Goal: Task Accomplishment & Management: Manage account settings

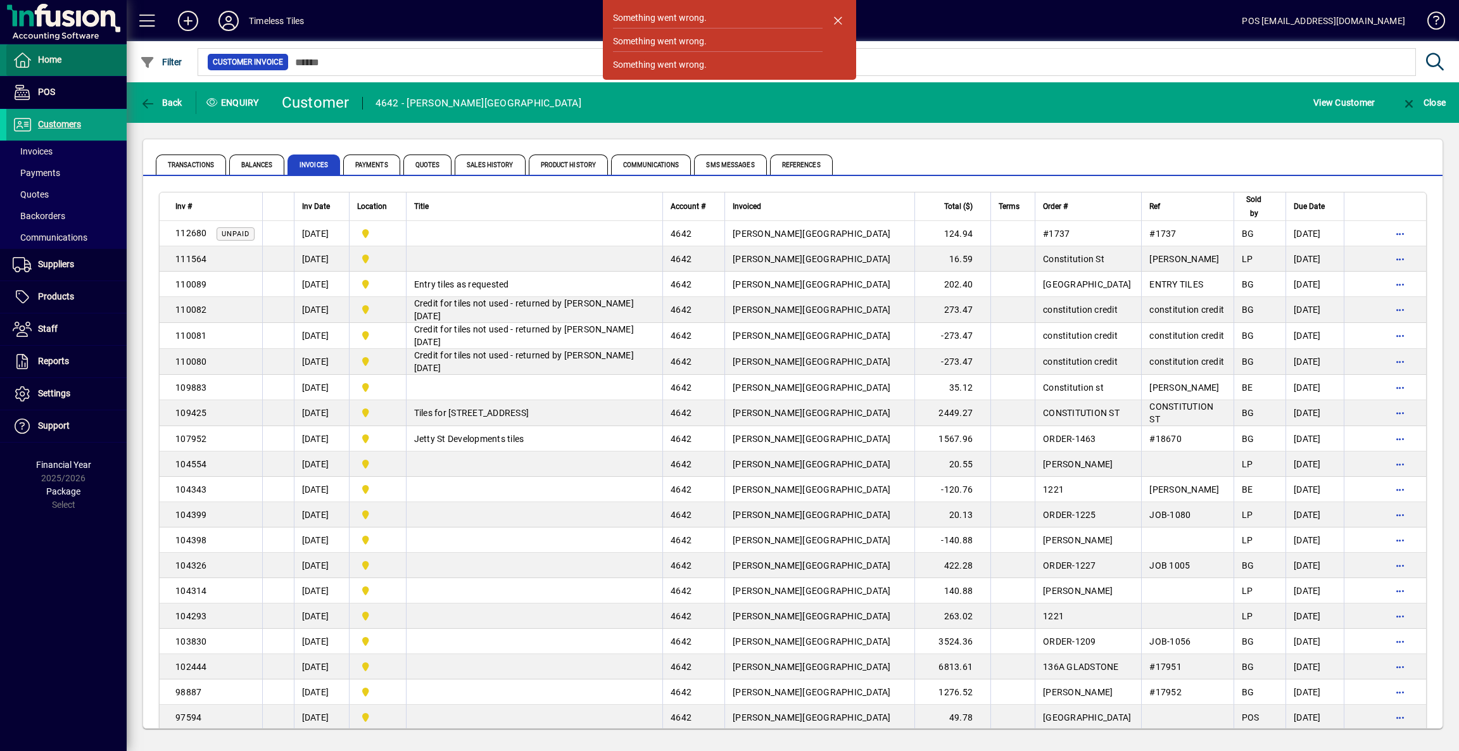
click at [82, 66] on span at bounding box center [66, 60] width 120 height 30
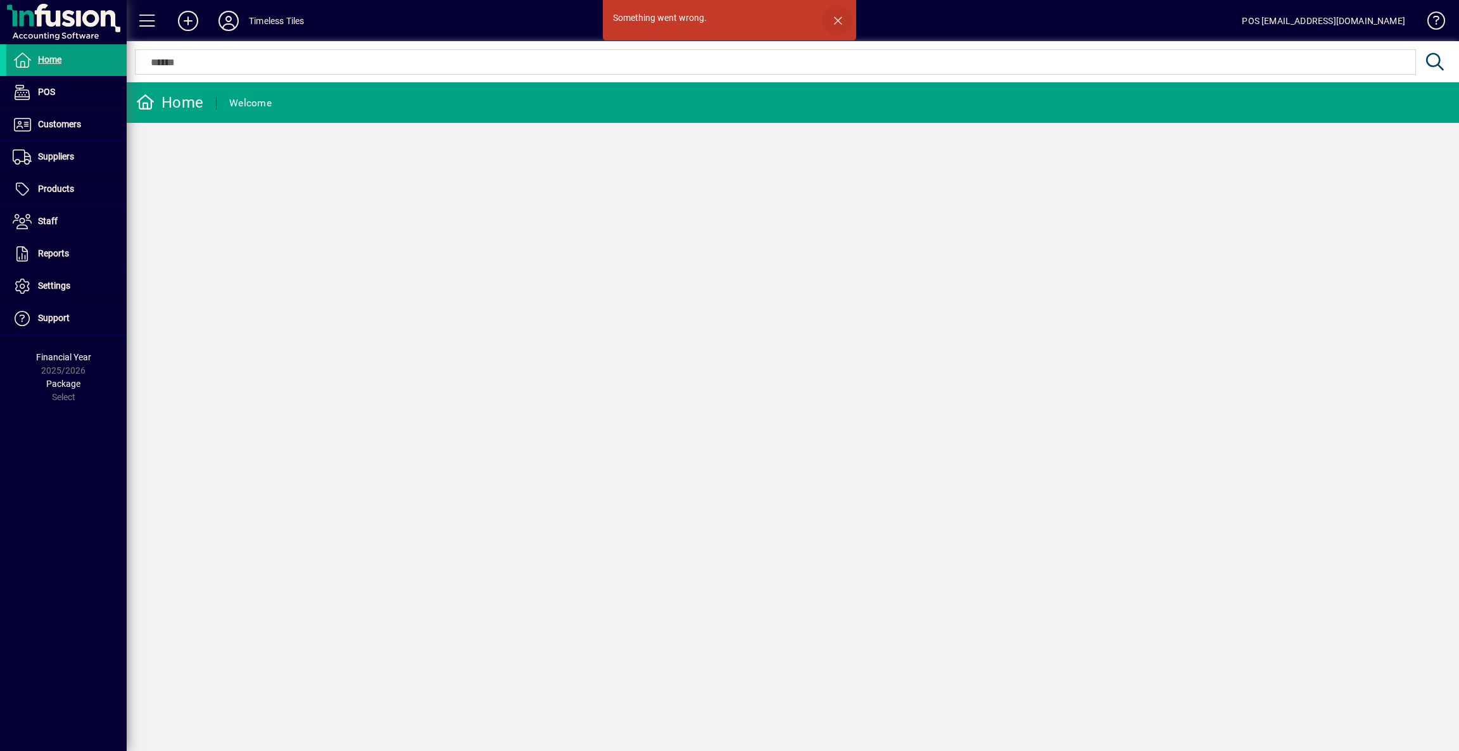
click at [839, 20] on span "button" at bounding box center [838, 20] width 30 height 30
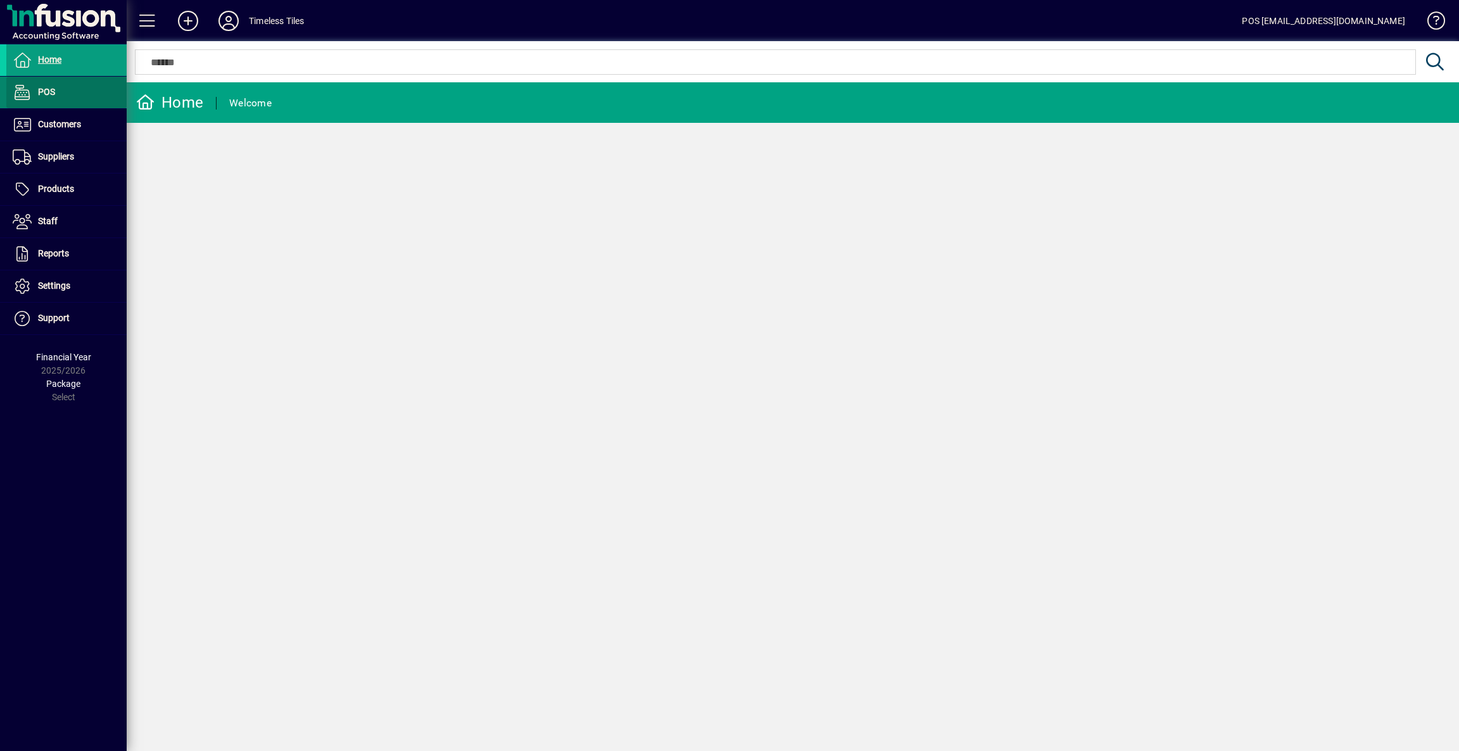
click at [70, 85] on span at bounding box center [66, 92] width 120 height 30
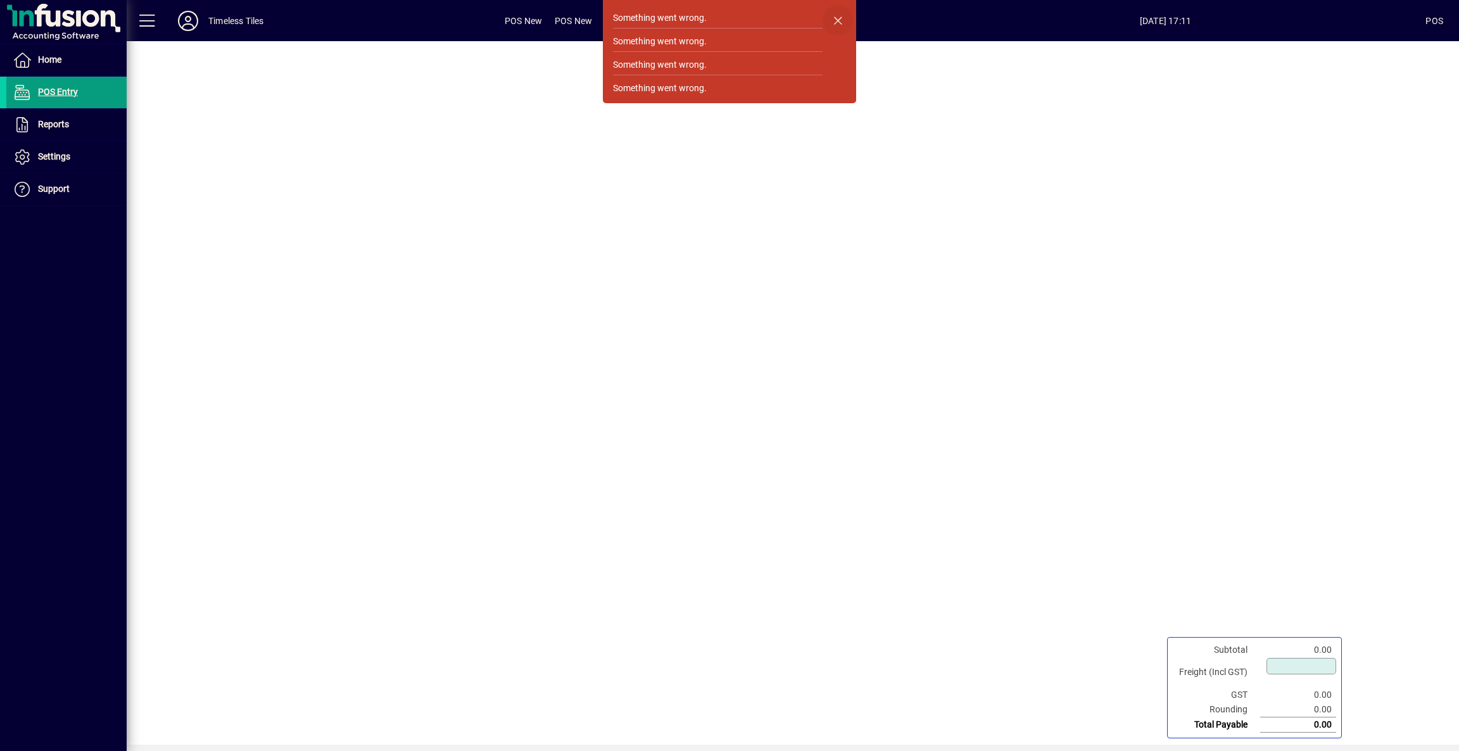
click at [836, 17] on span "button" at bounding box center [838, 20] width 30 height 30
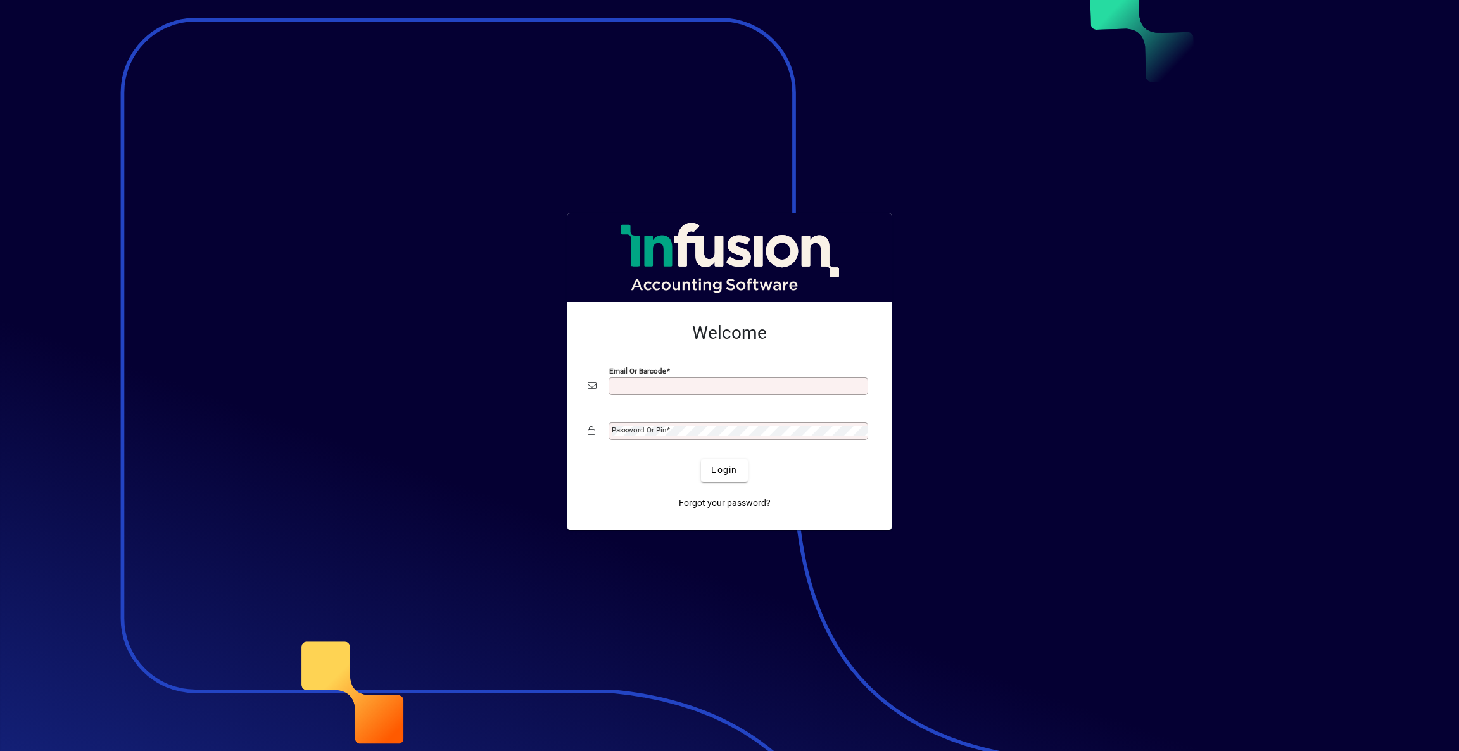
click at [773, 381] on input "Email or Barcode" at bounding box center [740, 386] width 256 height 10
type input "**********"
click at [701, 459] on button "Login" at bounding box center [724, 470] width 46 height 23
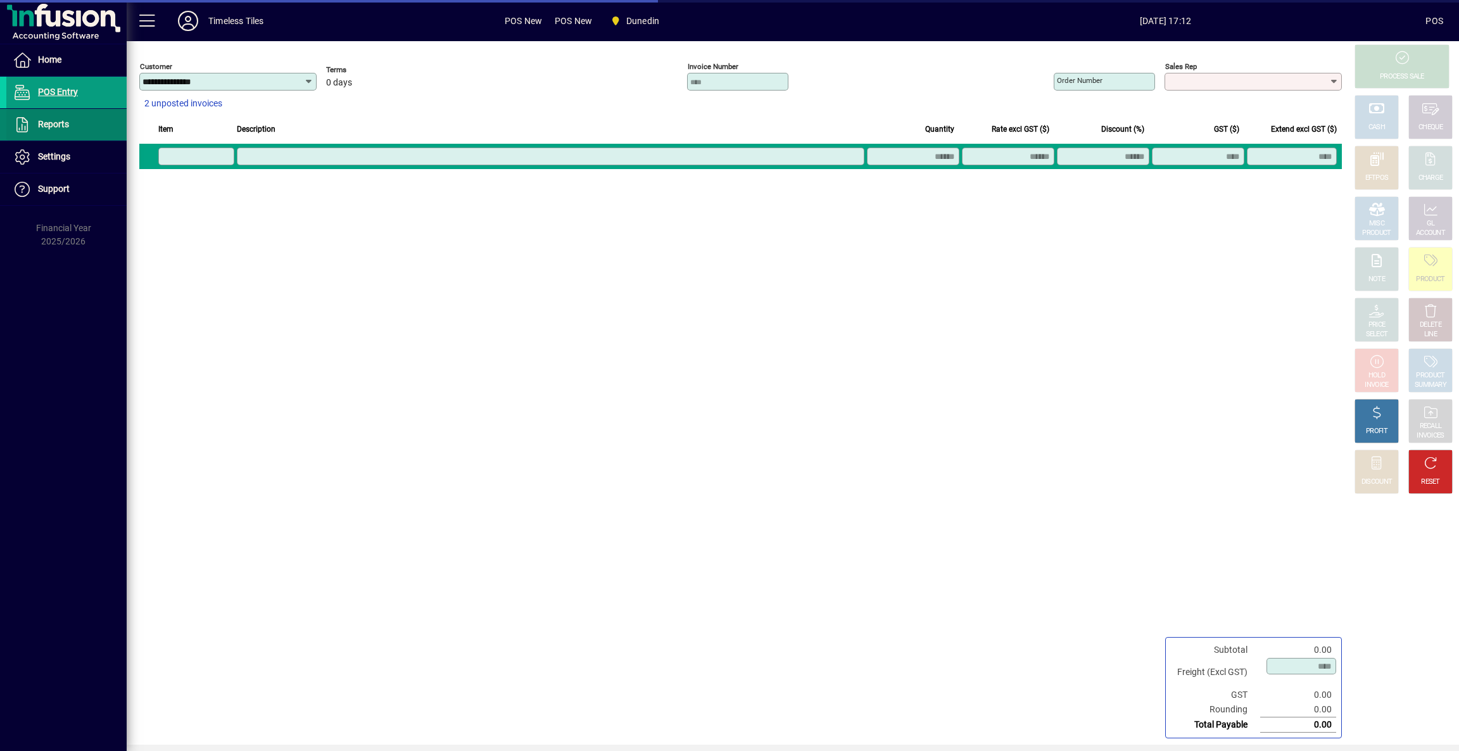
click at [69, 128] on span at bounding box center [66, 125] width 120 height 30
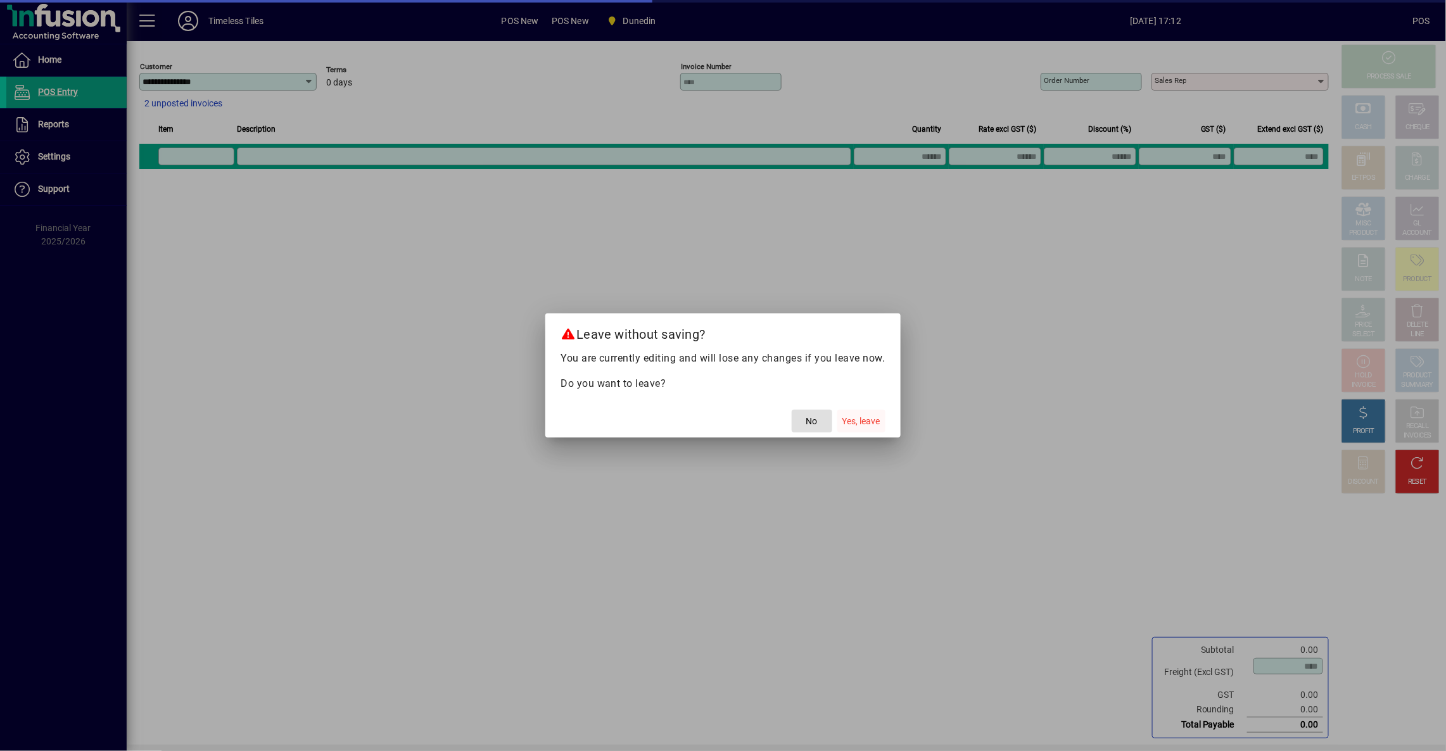
click at [877, 426] on span "Yes, leave" at bounding box center [861, 421] width 38 height 13
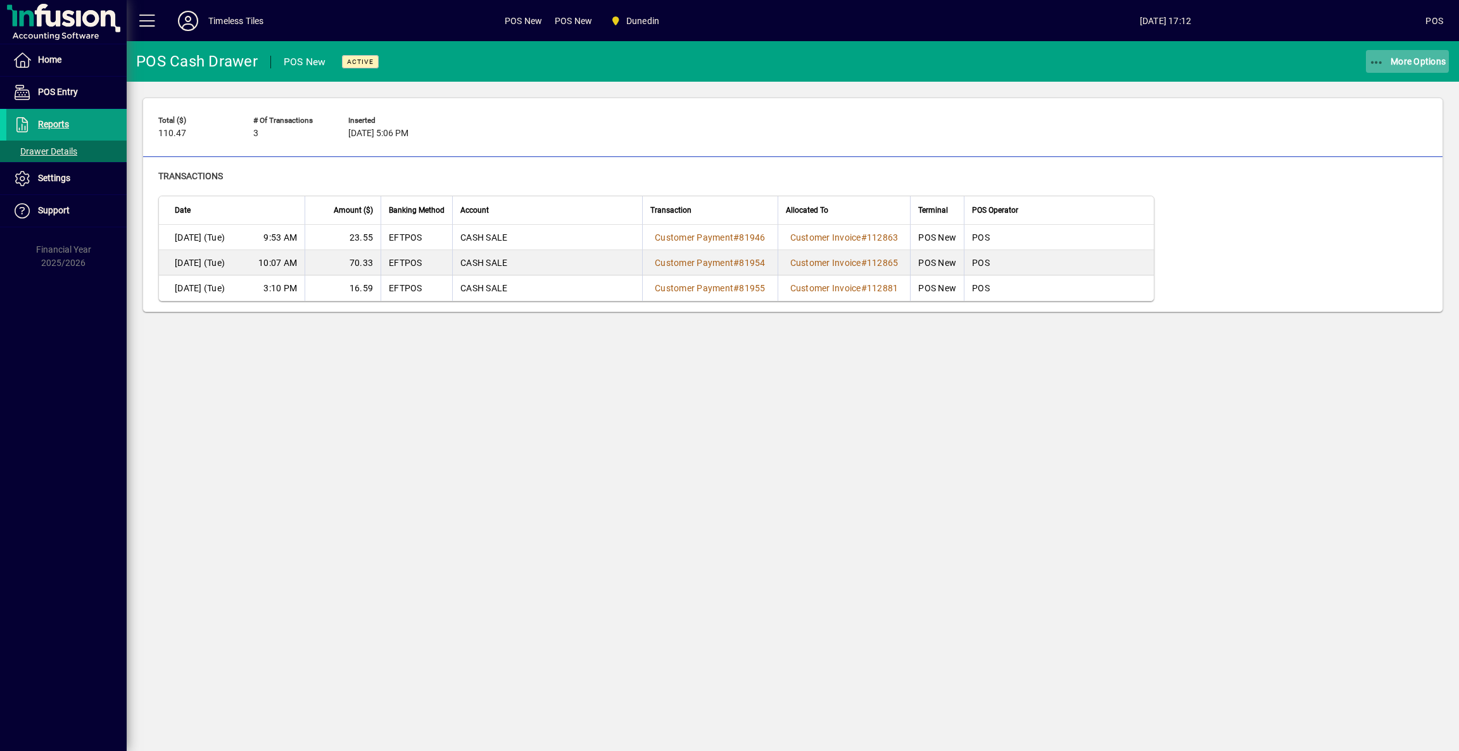
click at [1430, 56] on span "More Options" at bounding box center [1407, 61] width 77 height 10
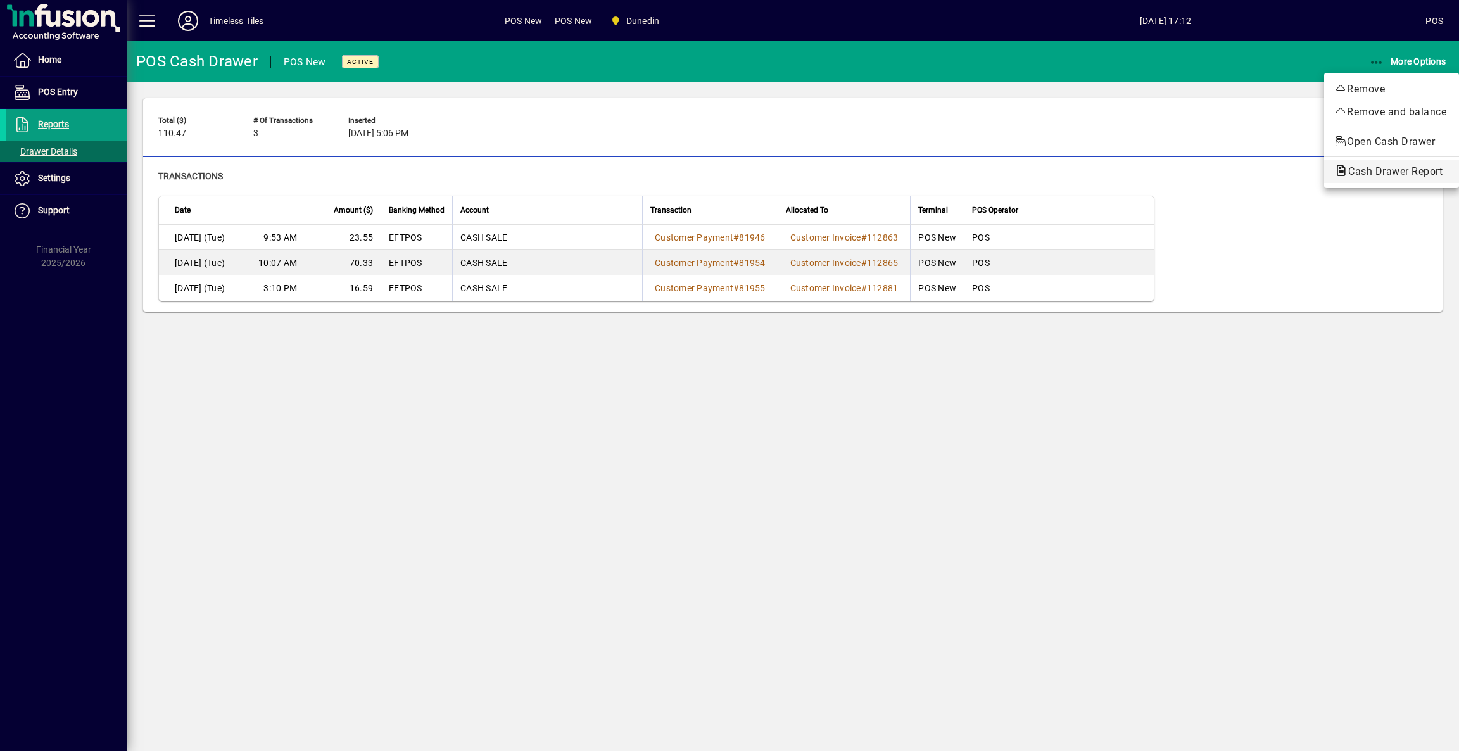
click at [1410, 168] on span "Cash Drawer Report" at bounding box center [1392, 171] width 115 height 12
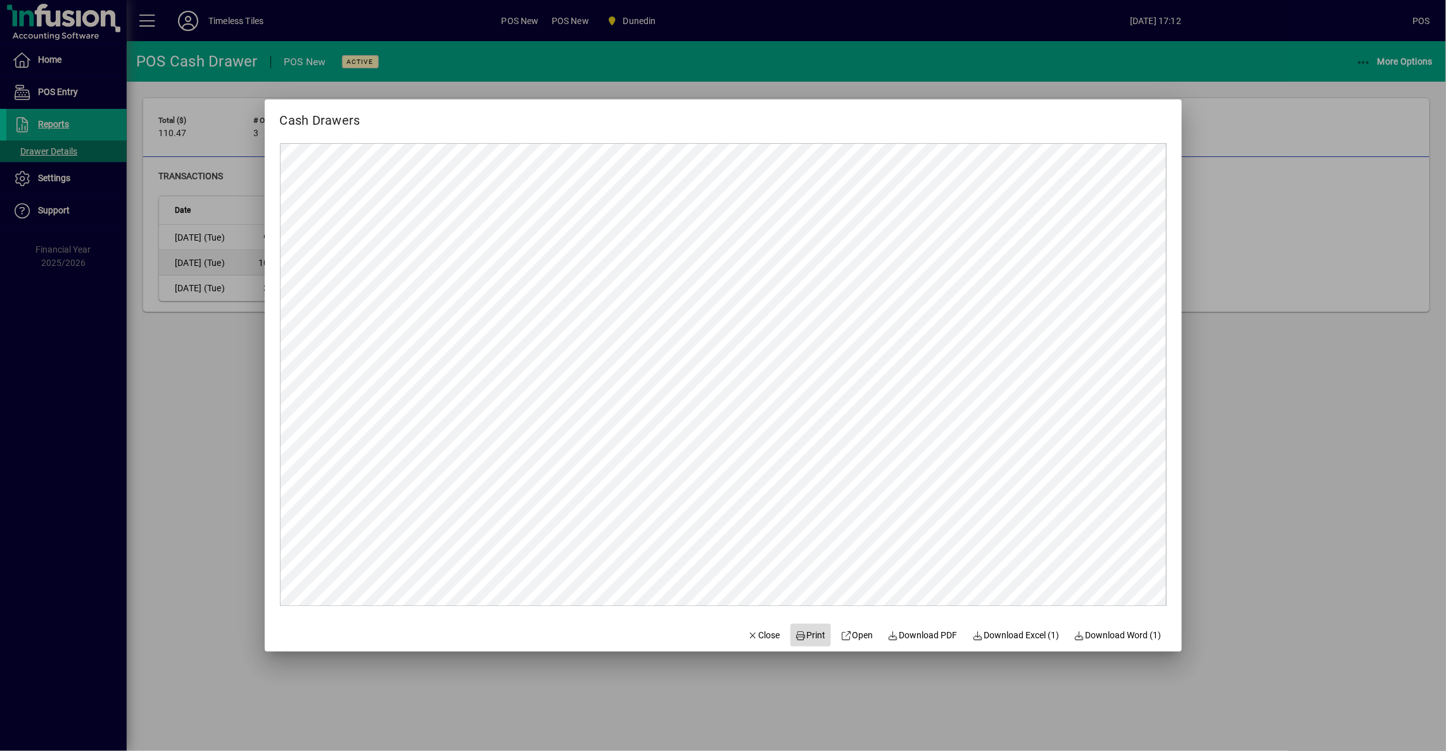
click at [804, 647] on span at bounding box center [810, 635] width 41 height 30
click at [766, 635] on span "Close" at bounding box center [763, 635] width 33 height 13
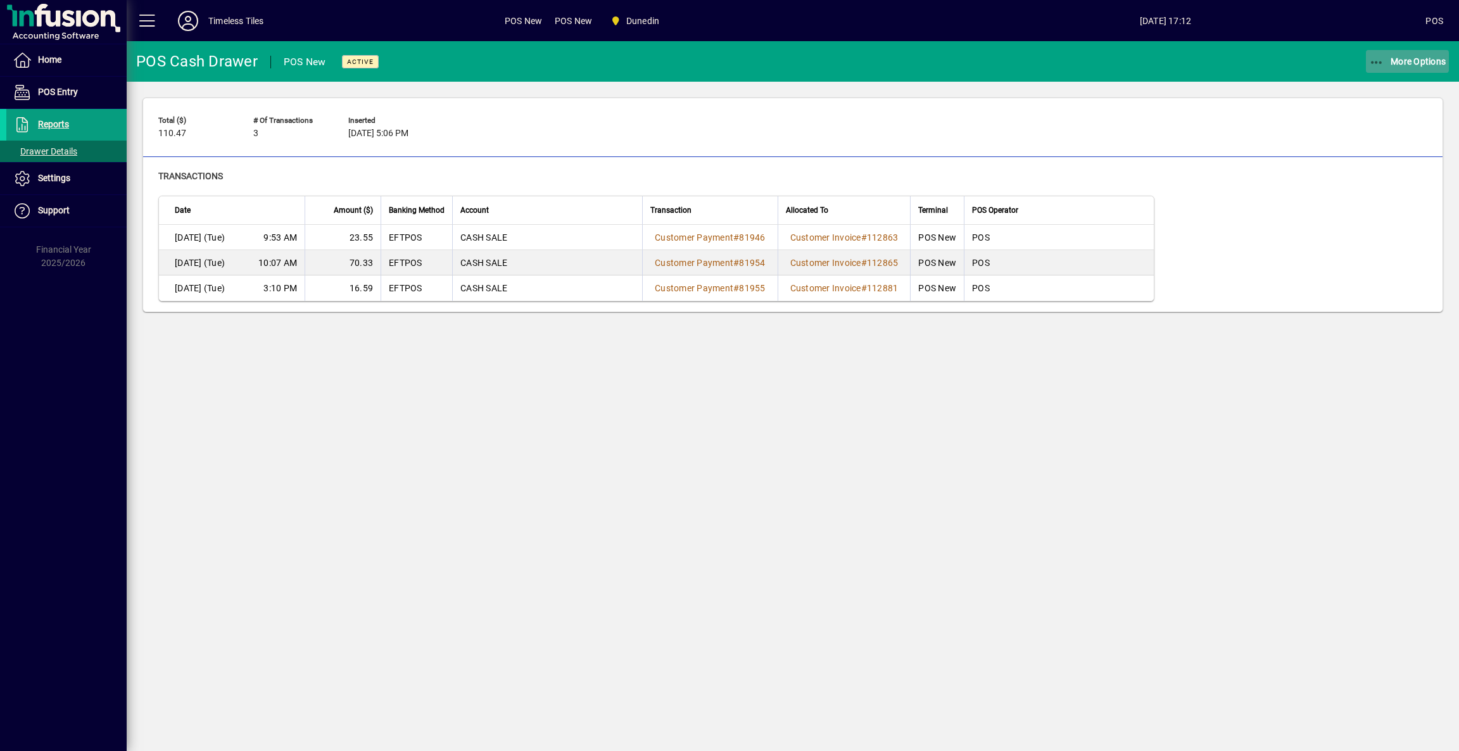
click at [1395, 63] on span "More Options" at bounding box center [1407, 61] width 77 height 10
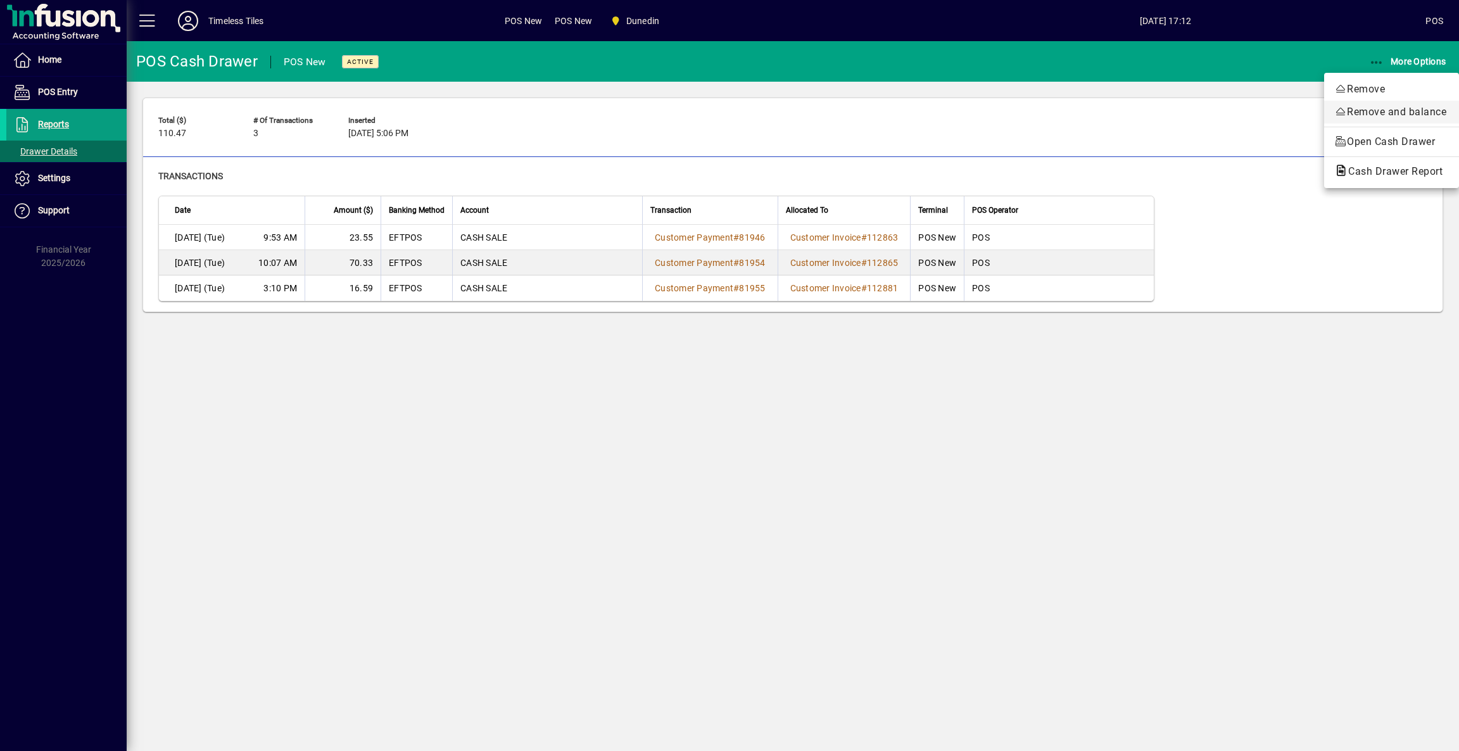
click at [1376, 108] on span "Remove and balance" at bounding box center [1392, 112] width 115 height 15
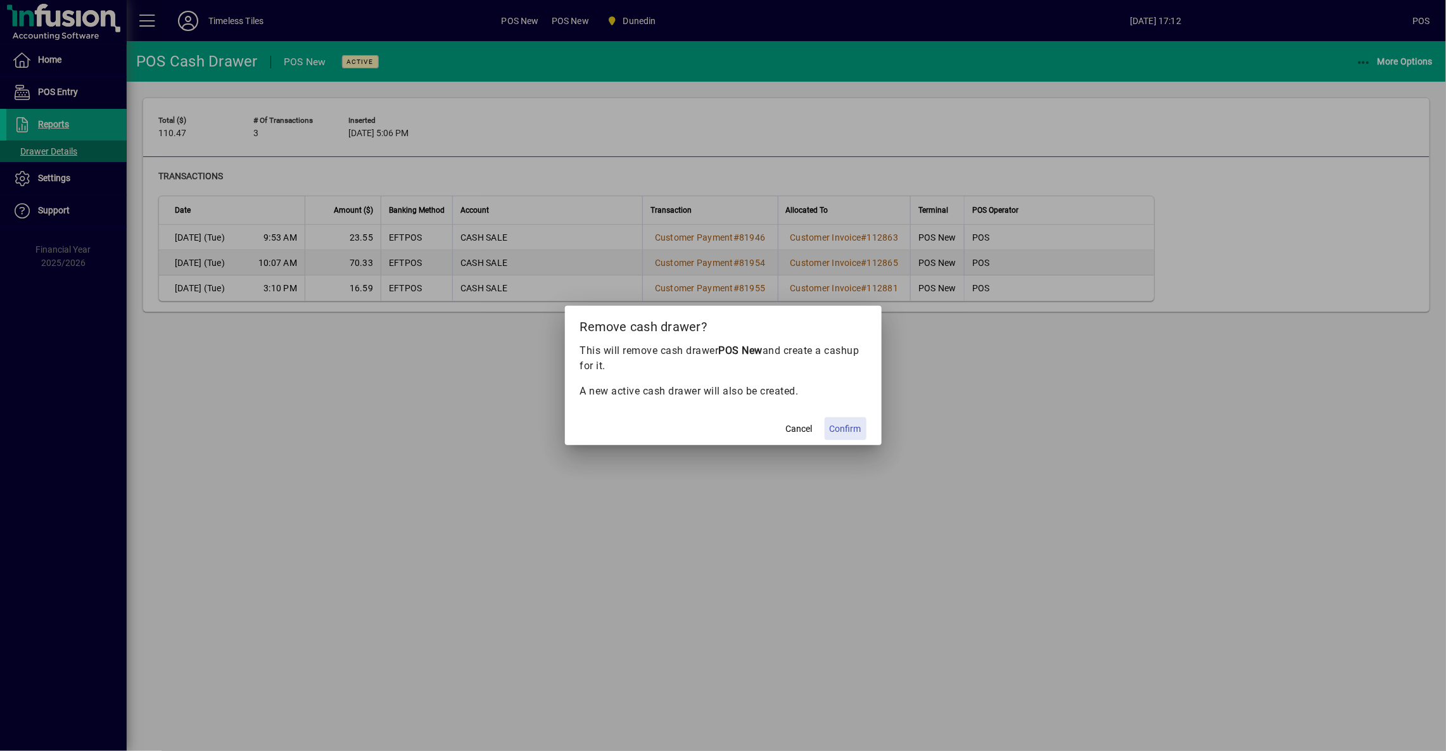
click at [852, 426] on span "Confirm" at bounding box center [846, 428] width 32 height 13
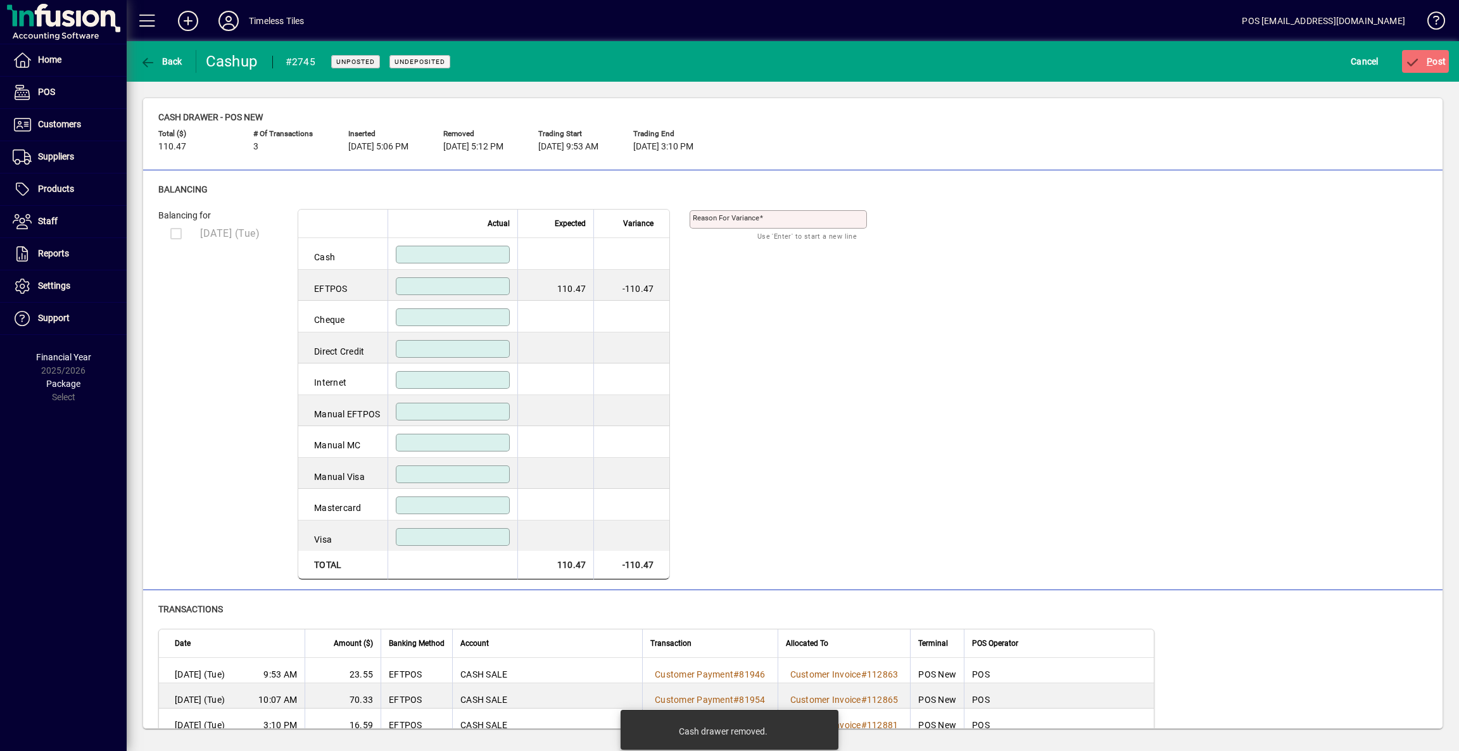
click at [492, 282] on input at bounding box center [454, 286] width 110 height 10
type input "******"
click at [940, 337] on div "Balancing for 12/08/2025 (Tue) Actual Expected Variance Cash EFTPOS ****** 110.…" at bounding box center [792, 394] width 1269 height 371
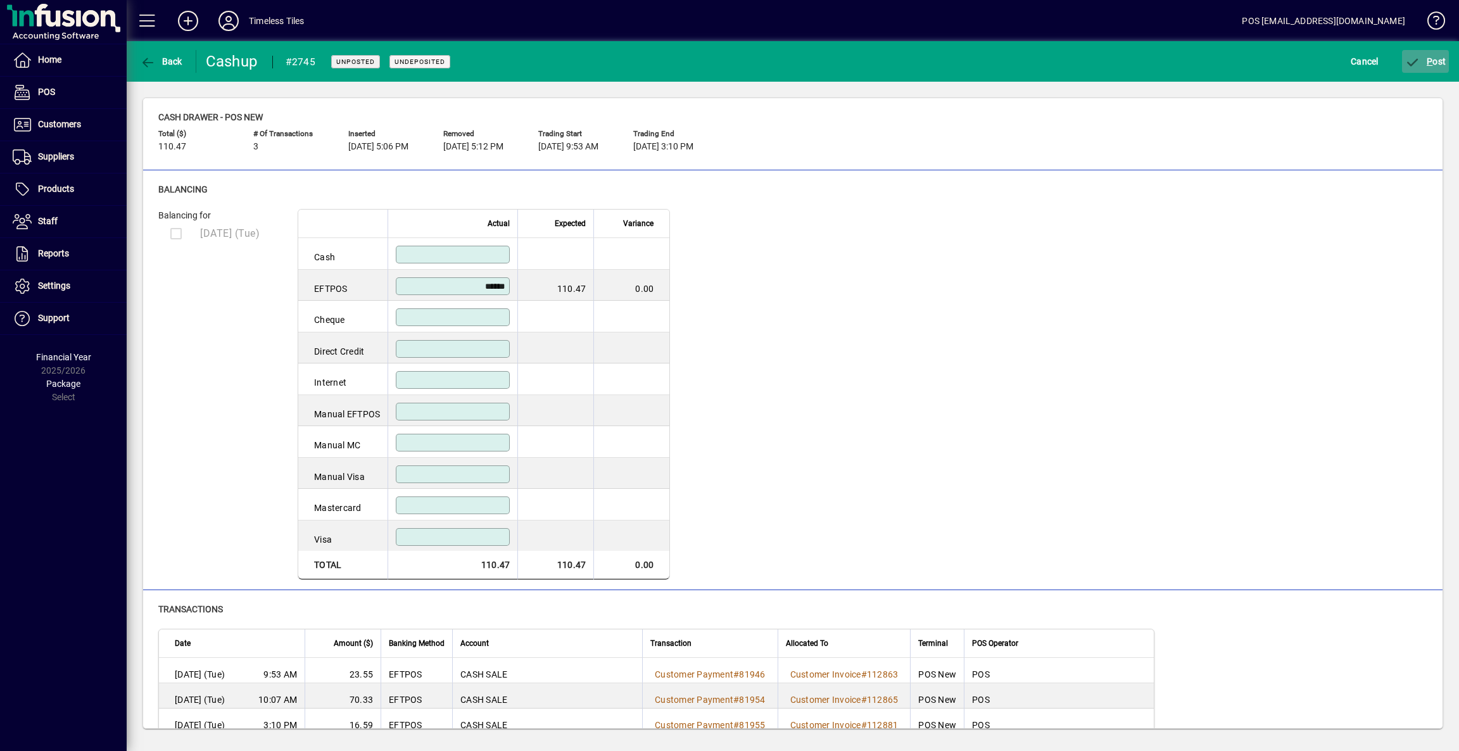
click at [1423, 66] on span "submit" at bounding box center [1426, 61] width 48 height 30
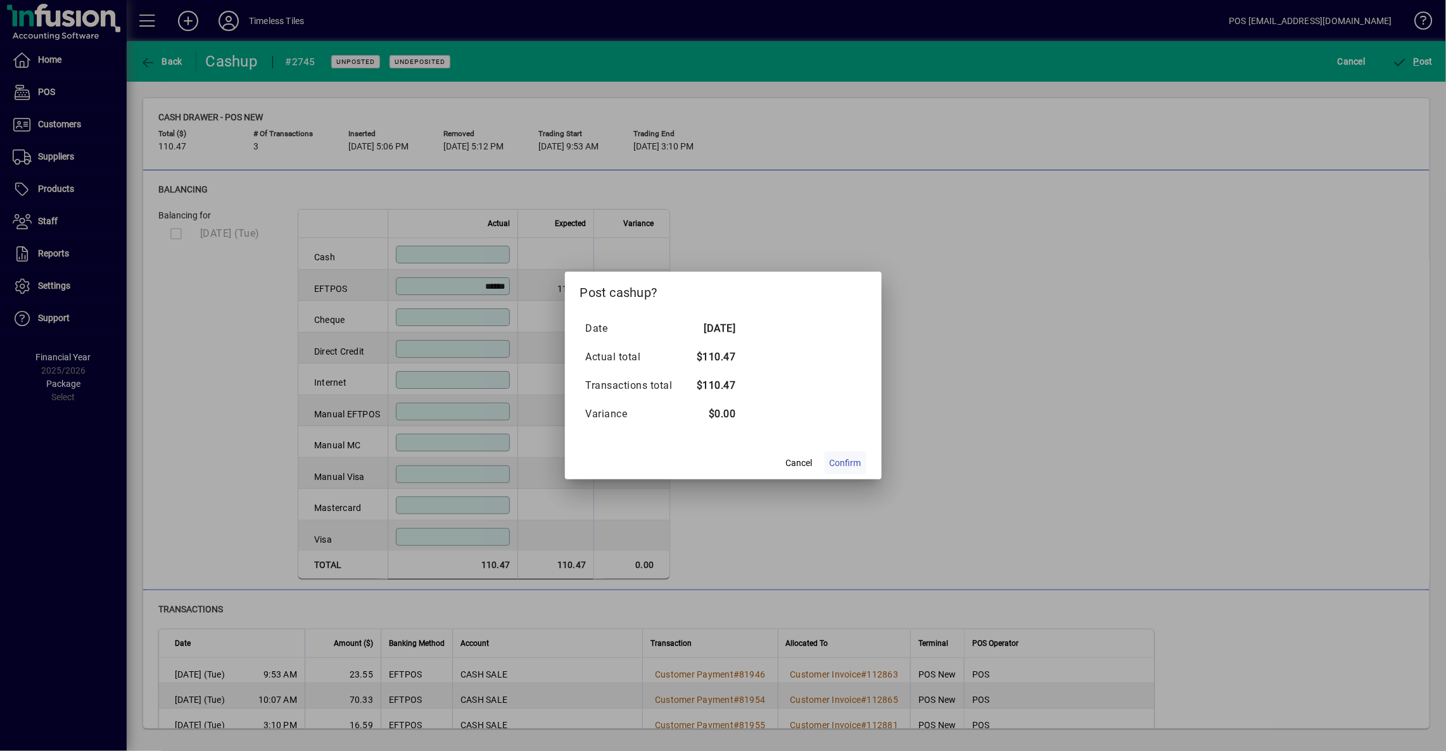
click at [852, 459] on span "Confirm" at bounding box center [846, 463] width 32 height 13
